Goal: Task Accomplishment & Management: Manage account settings

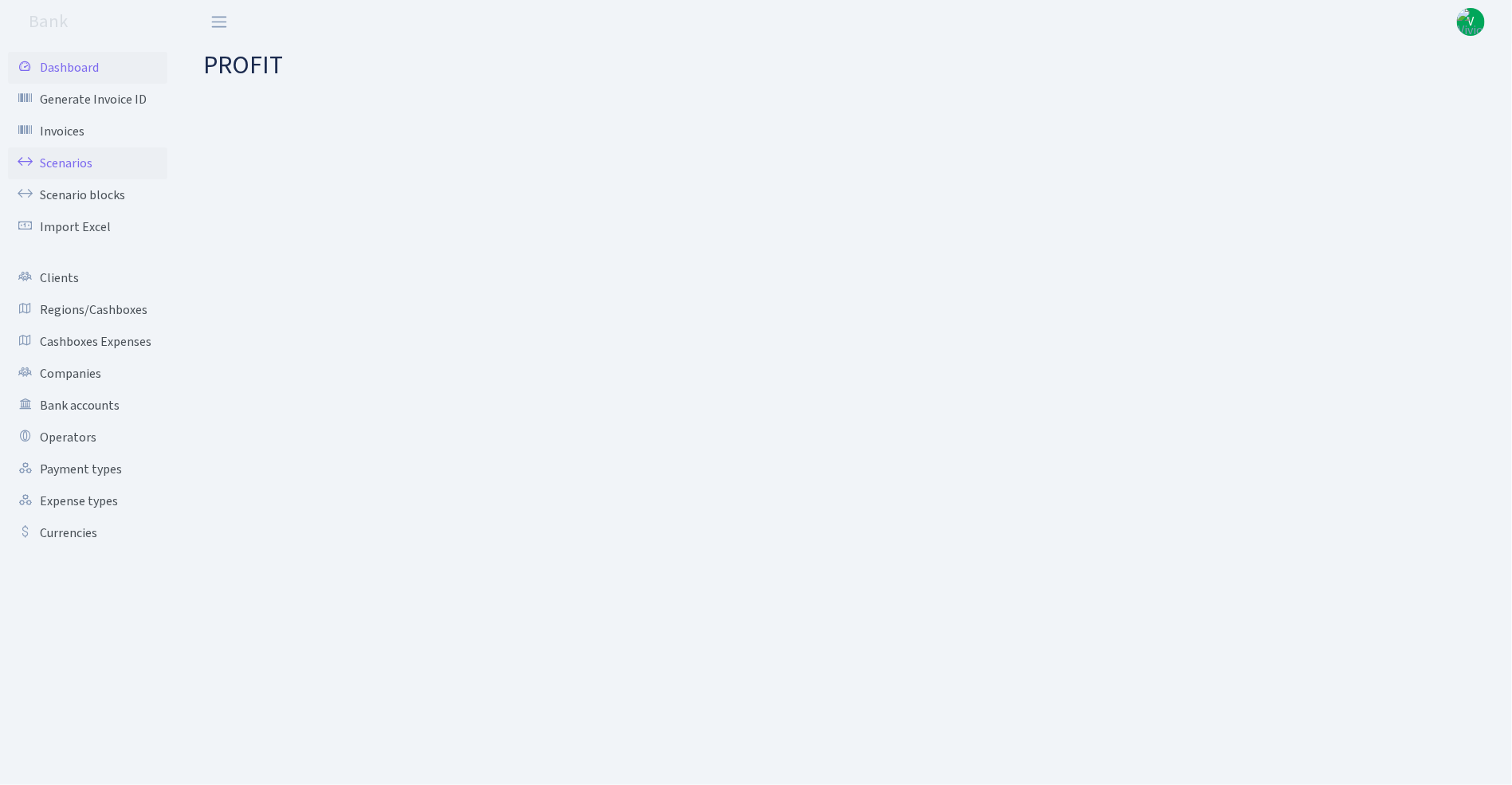
click at [89, 154] on link "Scenarios" at bounding box center [88, 164] width 160 height 32
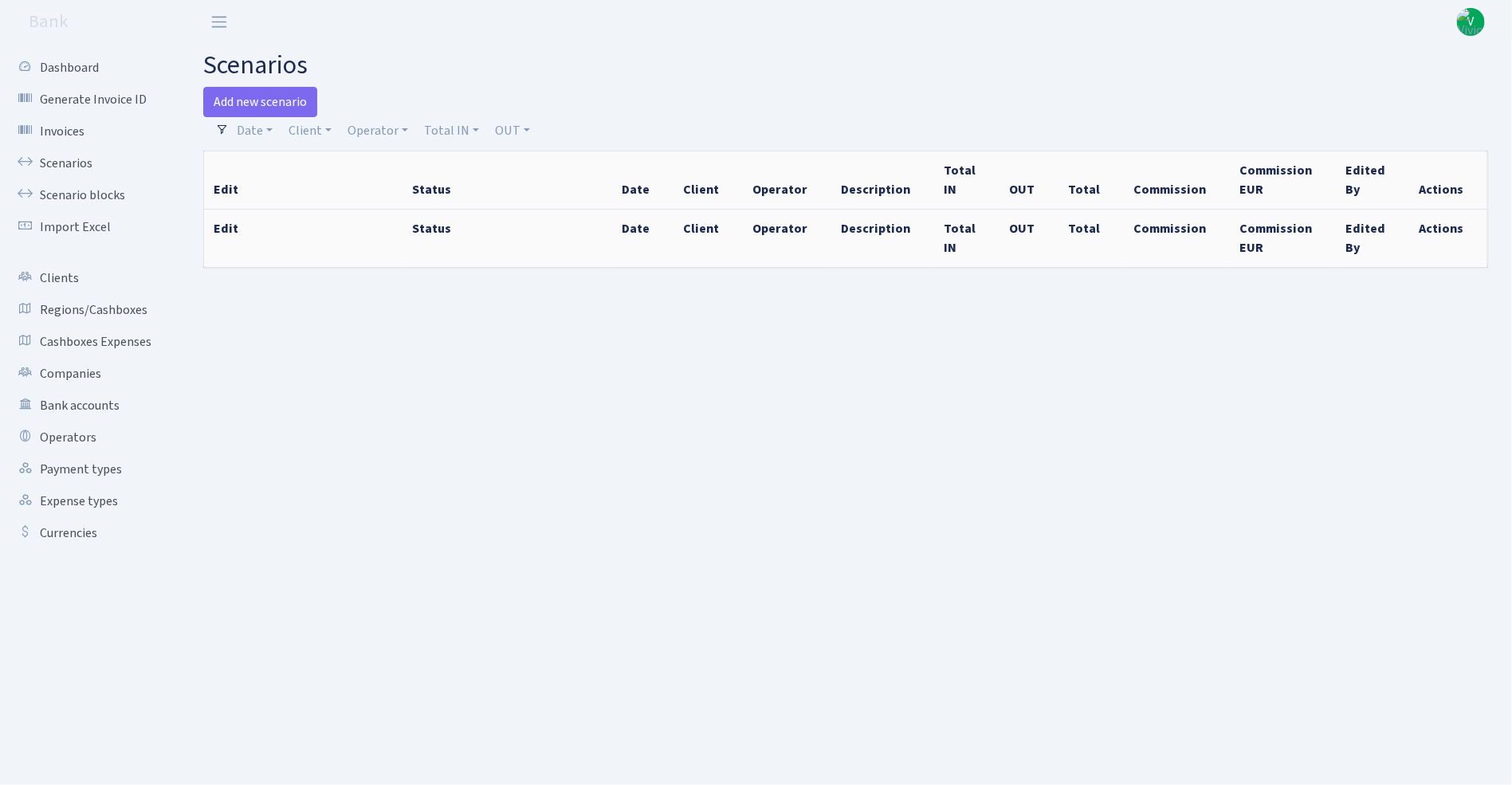
select select "100"
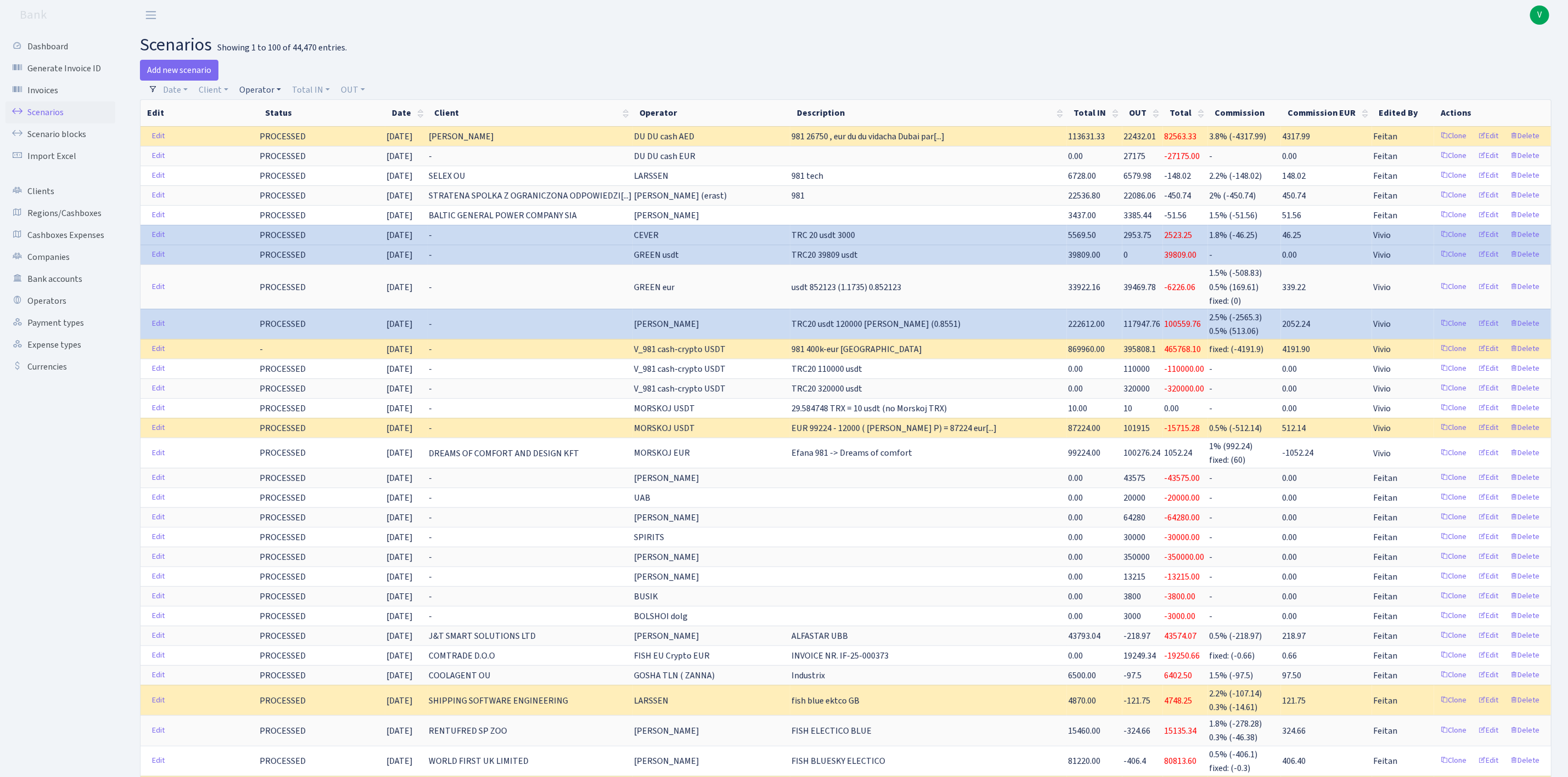
click at [261, 83] on link "Operator" at bounding box center [260, 89] width 50 height 19
click at [267, 126] on input "search" at bounding box center [278, 129] width 80 height 17
type input "[PERSON_NAME]"
click at [274, 146] on li "[PERSON_NAME]" at bounding box center [279, 150] width 83 height 19
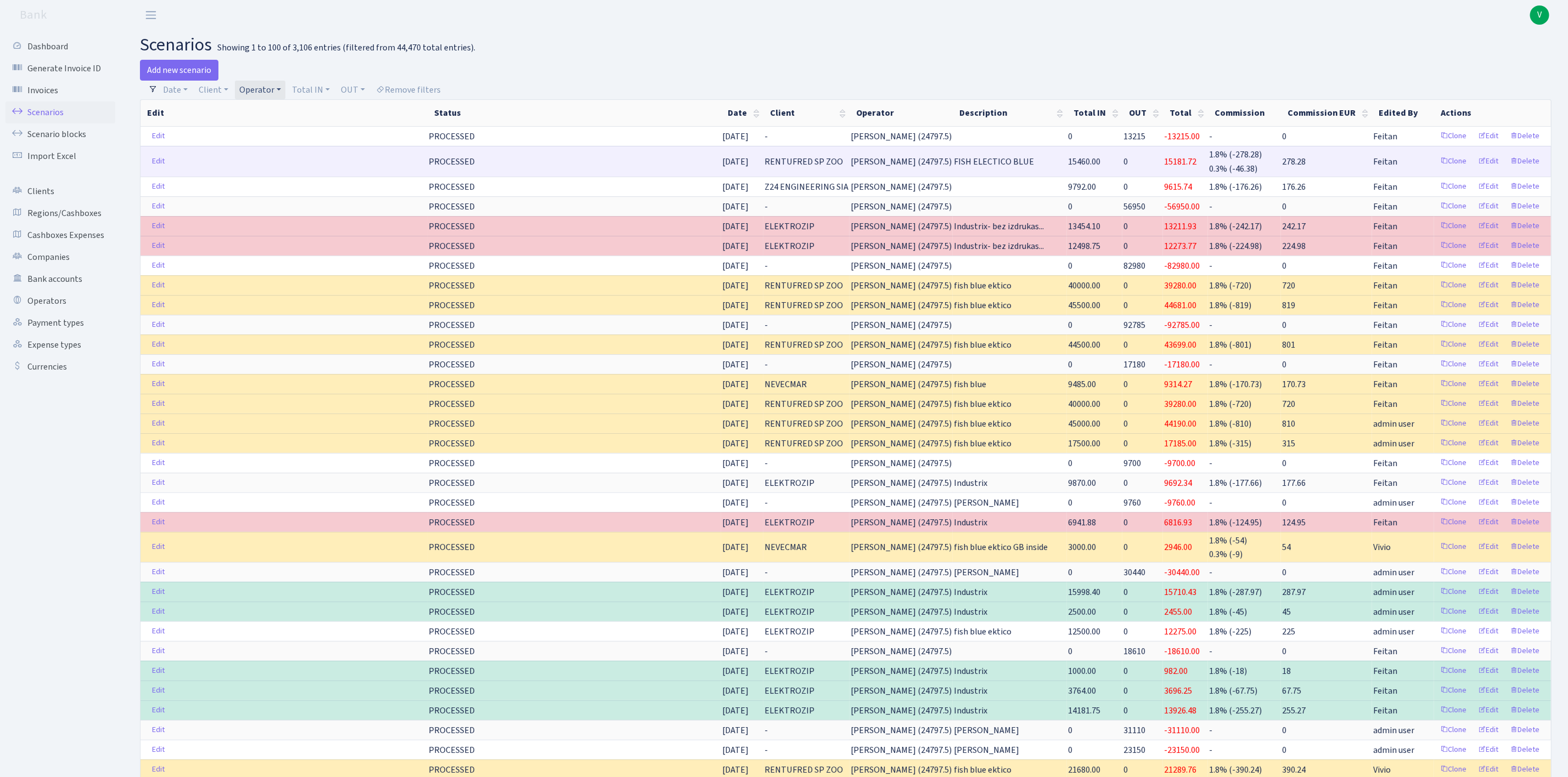
drag, startPoint x: 1072, startPoint y: 157, endPoint x: 1324, endPoint y: 167, distance: 252.2
click at [1040, 165] on tr "Edit PROCESSED [DATE] RENTUFRED SP ZOO [PERSON_NAME] (24797.5) FISH ELECTICO BL…" at bounding box center [846, 161] width 1411 height 30
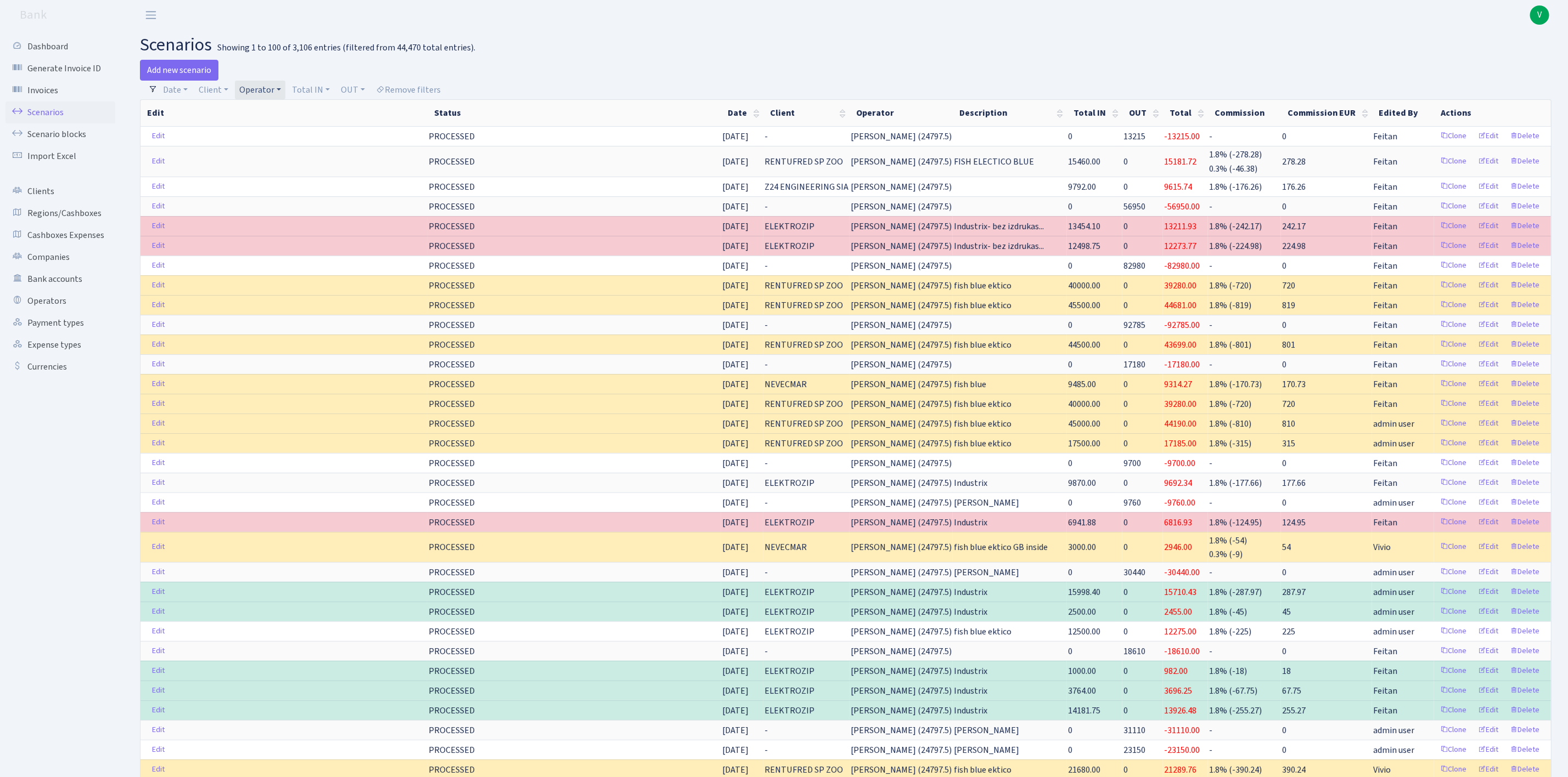
click at [257, 86] on link "Operator" at bounding box center [260, 89] width 50 height 19
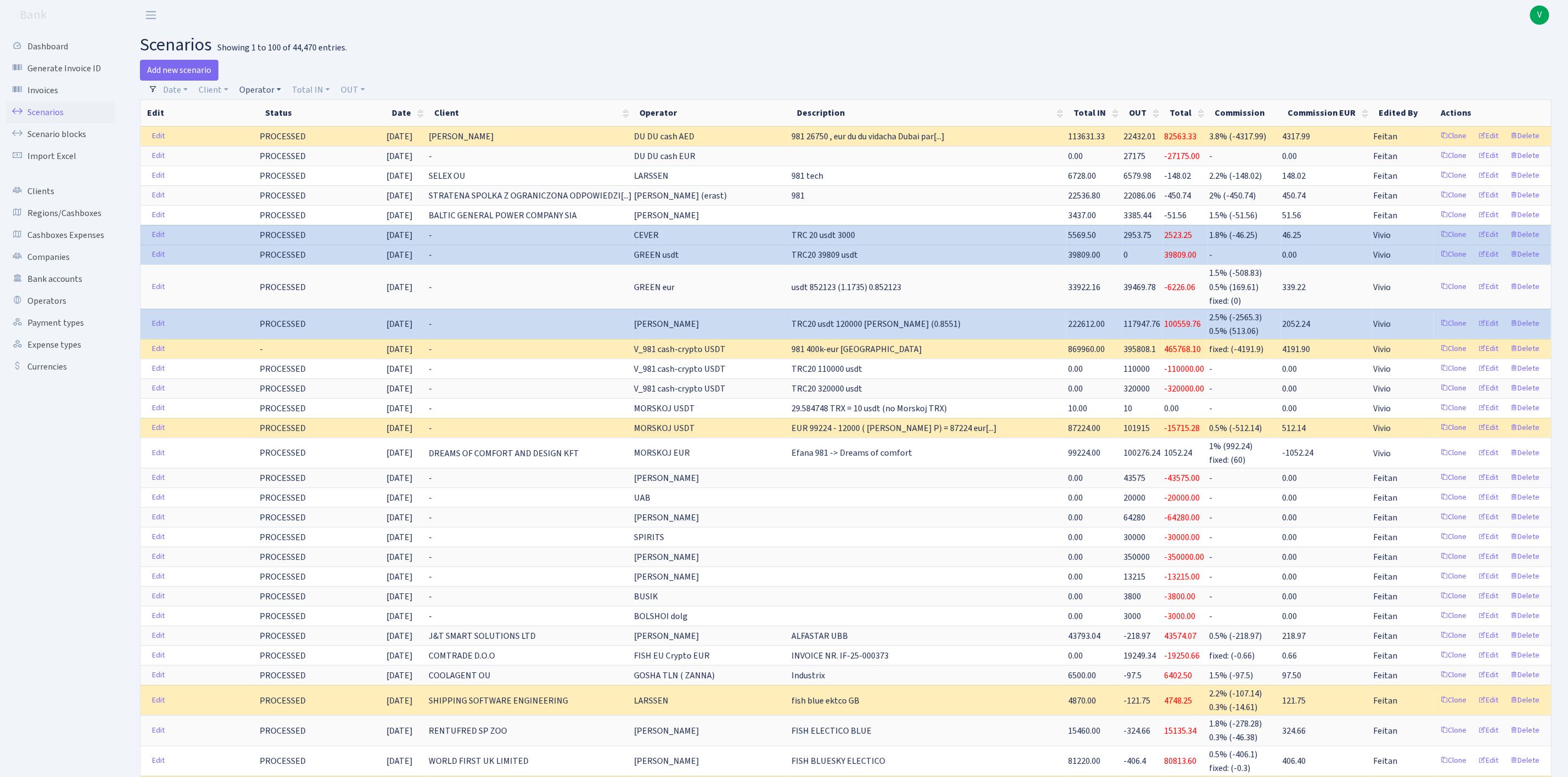
click at [265, 89] on link "Operator" at bounding box center [260, 89] width 50 height 19
click at [386, 60] on div "Add new scenario" at bounding box center [489, 70] width 698 height 21
click at [38, 112] on link "Scenarios" at bounding box center [60, 113] width 110 height 22
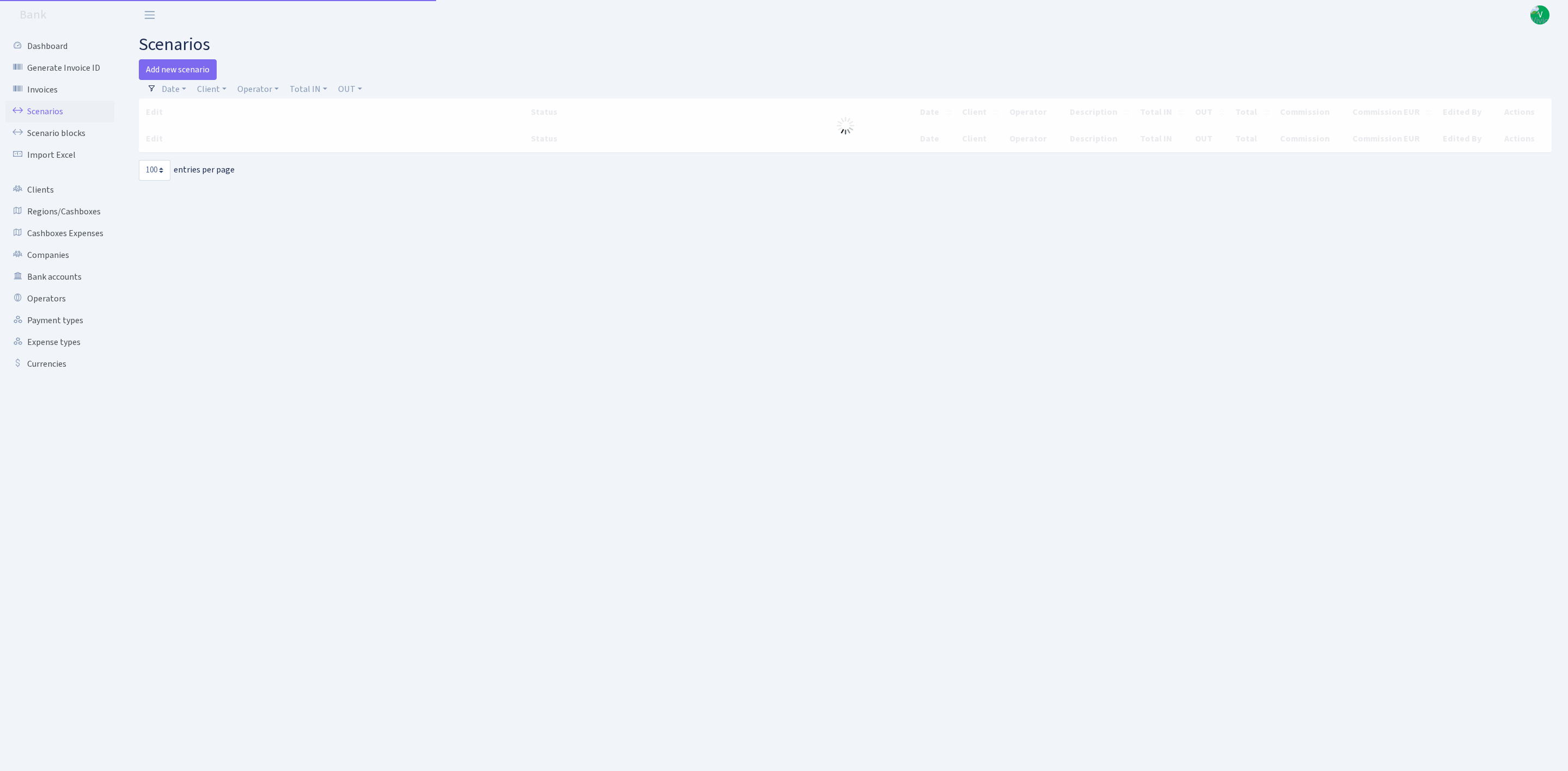
select select "100"
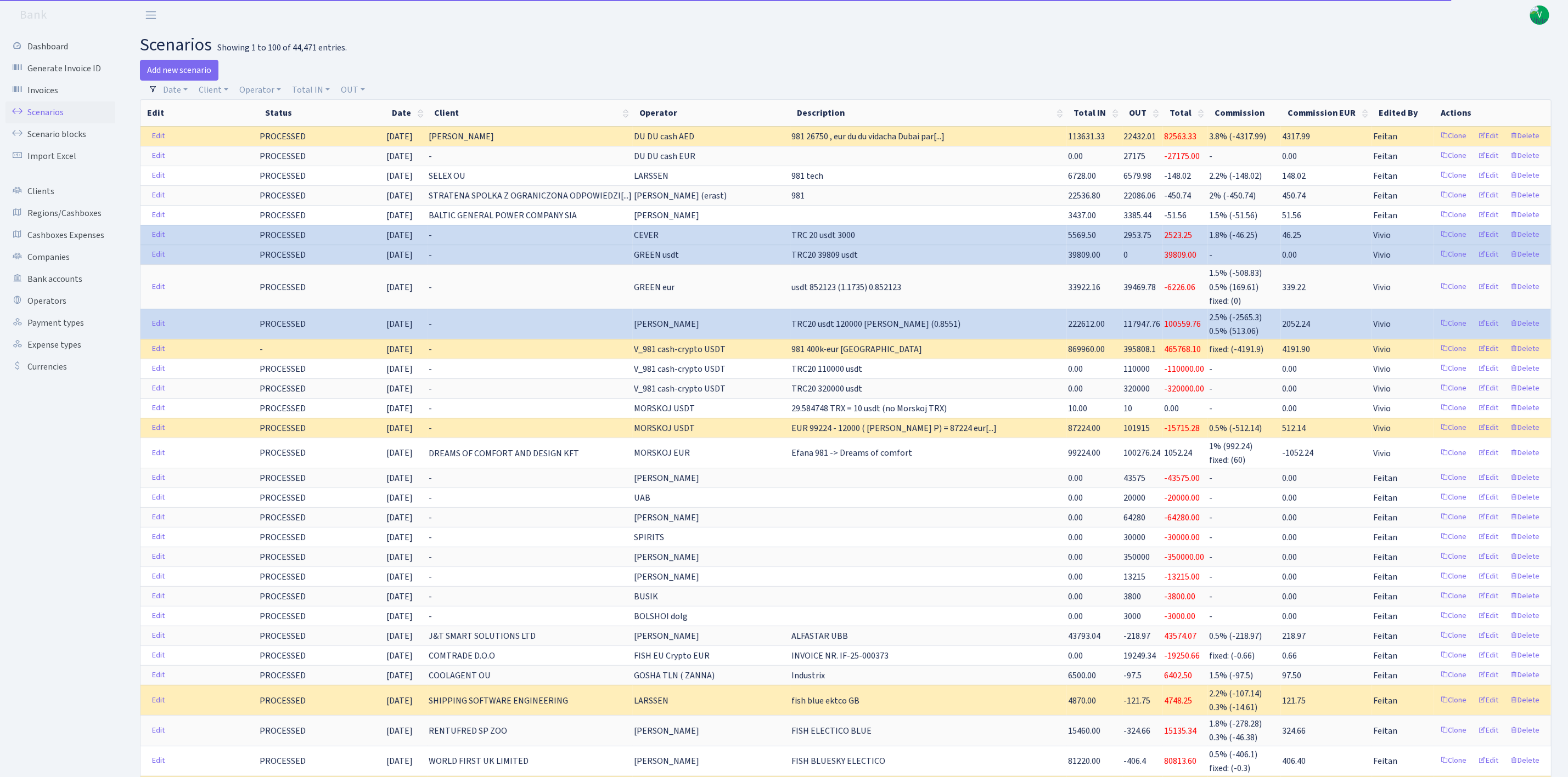
click at [1543, 13] on span "V" at bounding box center [1540, 15] width 19 height 19
click at [1494, 63] on link "Logout" at bounding box center [1505, 63] width 99 height 17
